Goal: Task Accomplishment & Management: Manage account settings

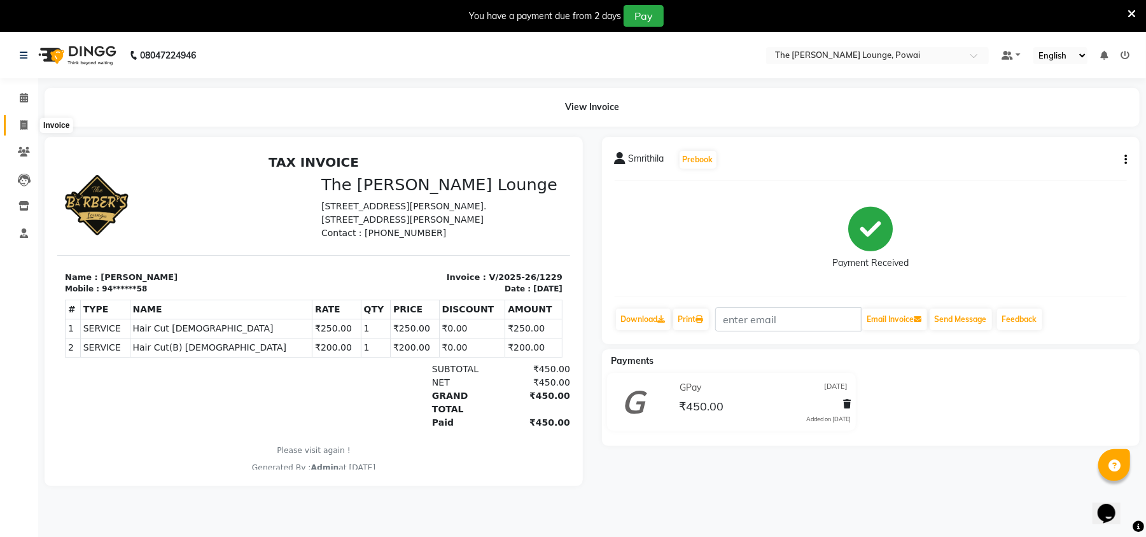
click at [24, 123] on icon at bounding box center [23, 125] width 7 height 10
select select "7307"
select select "service"
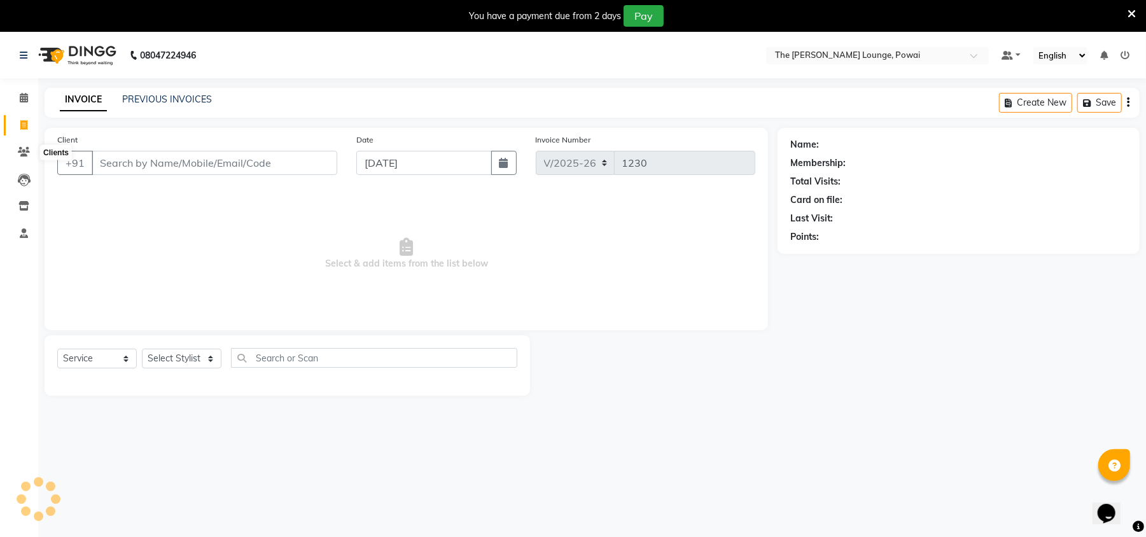
scroll to position [32, 0]
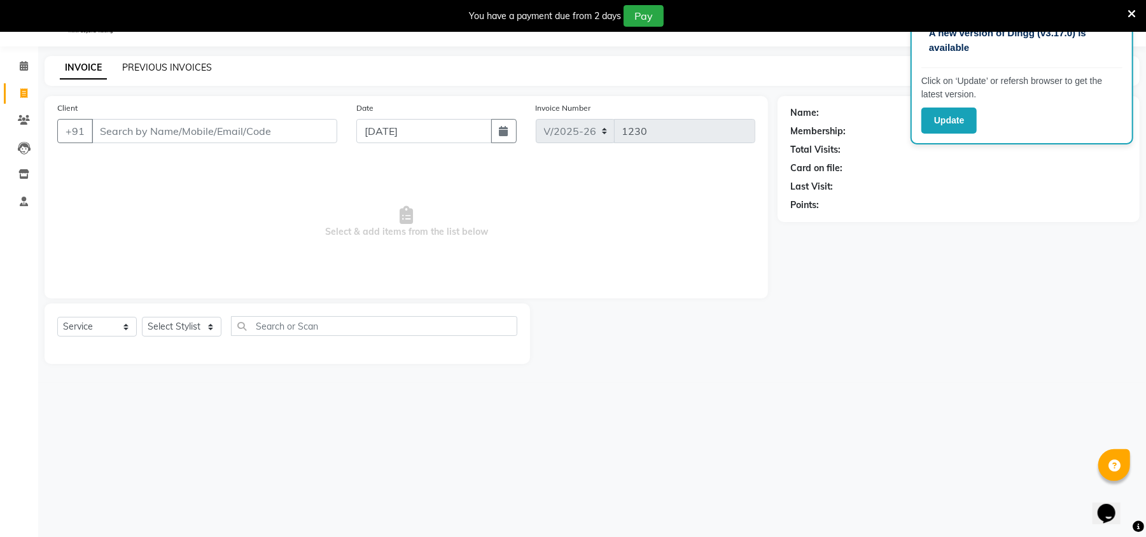
click at [176, 64] on link "PREVIOUS INVOICES" at bounding box center [167, 67] width 90 height 11
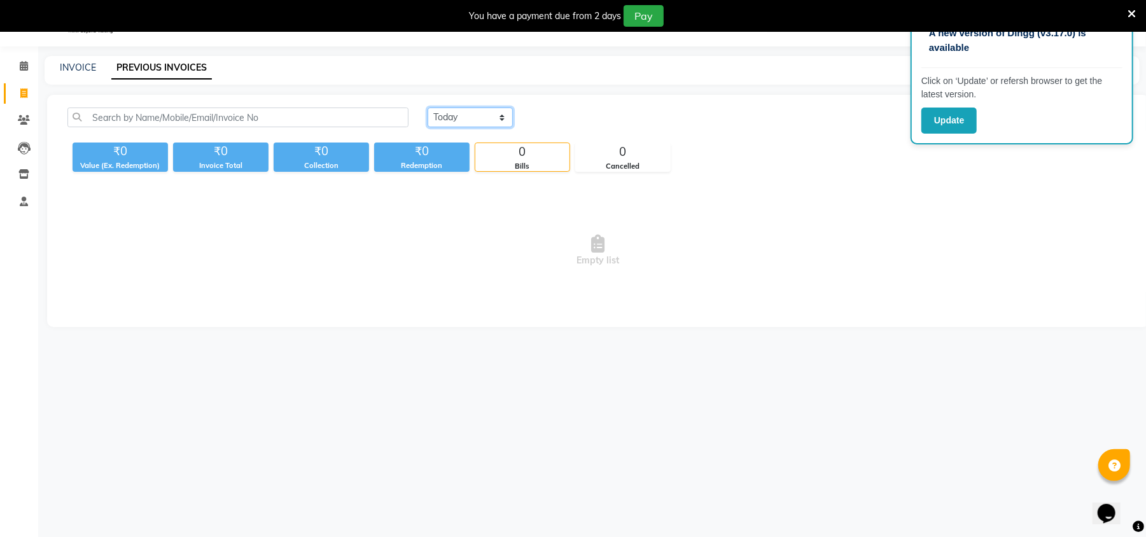
click at [484, 115] on select "[DATE] [DATE] Custom Range" at bounding box center [470, 118] width 85 height 20
select select "[DATE]"
click at [428, 108] on select "[DATE] [DATE] Custom Range" at bounding box center [470, 118] width 85 height 20
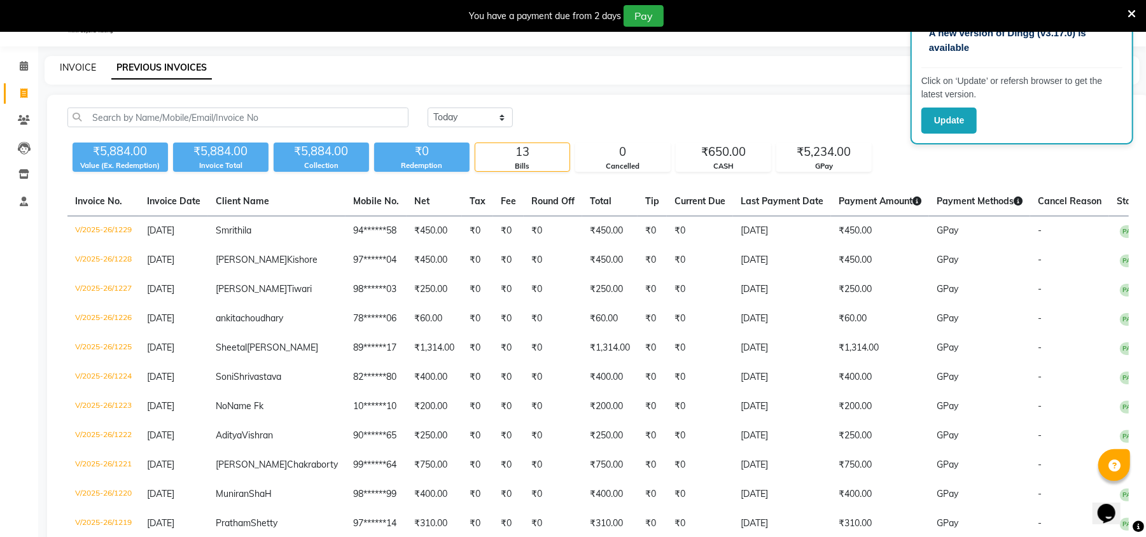
click at [82, 64] on link "INVOICE" at bounding box center [78, 67] width 36 height 11
select select "7307"
select select "service"
